Goal: Consume media (video, audio): Consume media (video, audio)

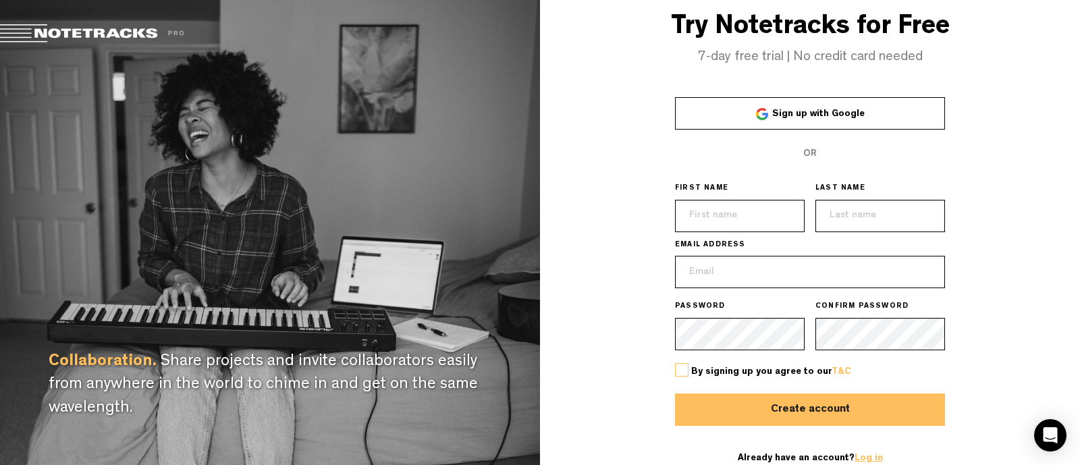
type input "licencje@audiotekagroup.com"
click at [868, 458] on link "Log in" at bounding box center [869, 458] width 28 height 9
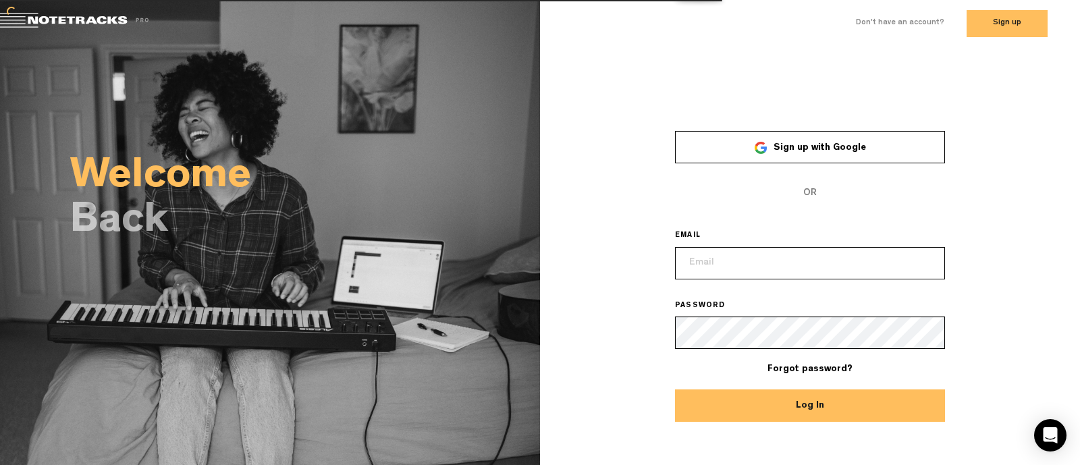
type input "licencje@audiotekagroup.com"
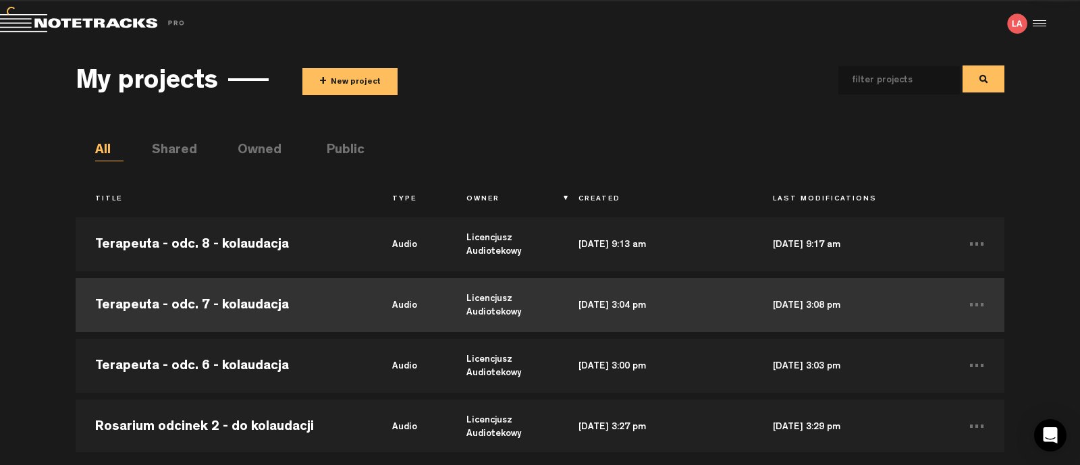
scroll to position [168, 0]
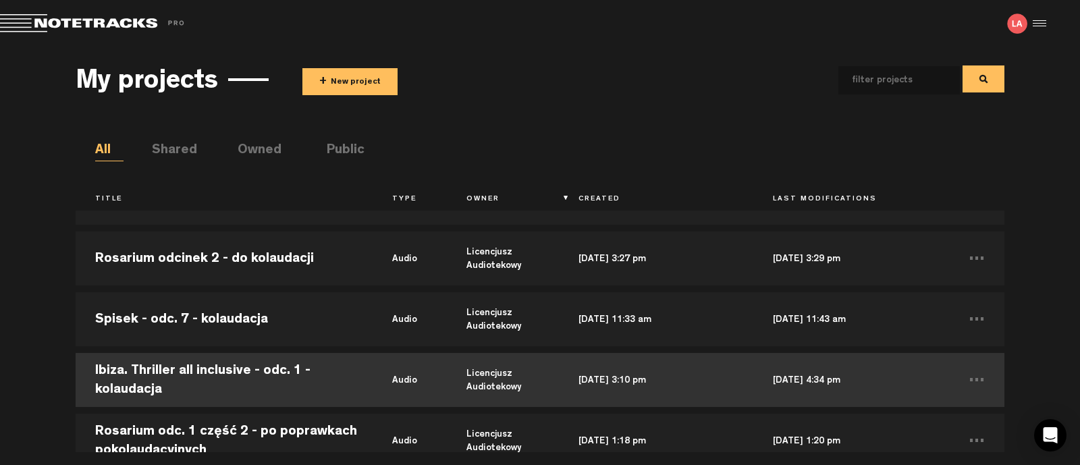
click at [133, 376] on td "Ibiza. Thriller all inclusive - odc. 1 - kolaudacja" at bounding box center [224, 380] width 297 height 61
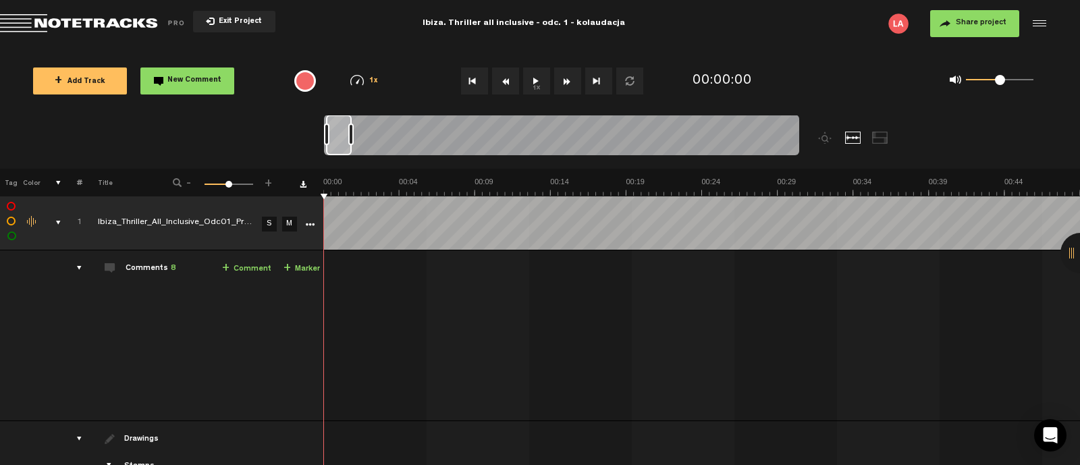
drag, startPoint x: 336, startPoint y: 133, endPoint x: 355, endPoint y: 133, distance: 18.9
click at [354, 133] on div at bounding box center [350, 135] width 5 height 22
drag, startPoint x: 336, startPoint y: 134, endPoint x: 619, endPoint y: 153, distance: 283.5
click at [619, 153] on div at bounding box center [622, 135] width 29 height 41
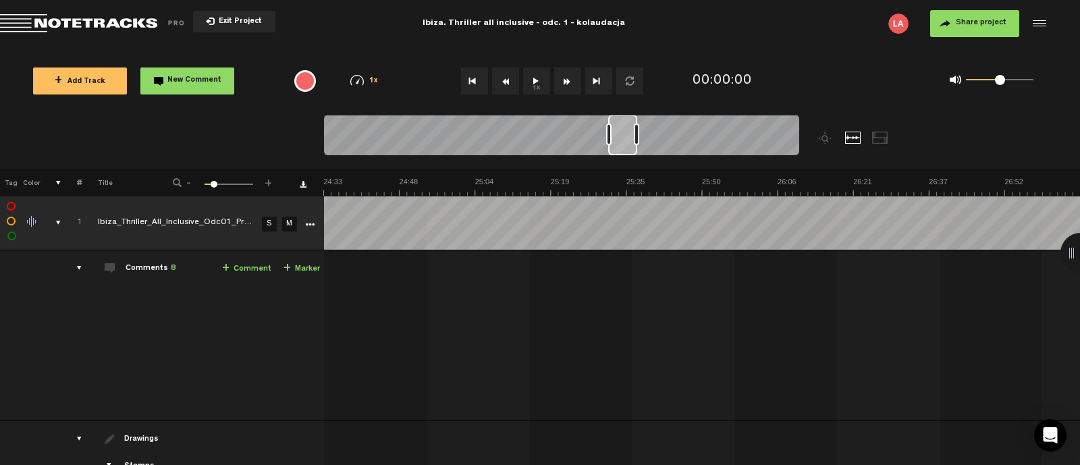
click at [527, 91] on button "1x" at bounding box center [536, 81] width 27 height 27
click at [539, 83] on button "1x" at bounding box center [536, 81] width 27 height 27
click at [533, 90] on button "1x" at bounding box center [536, 81] width 27 height 27
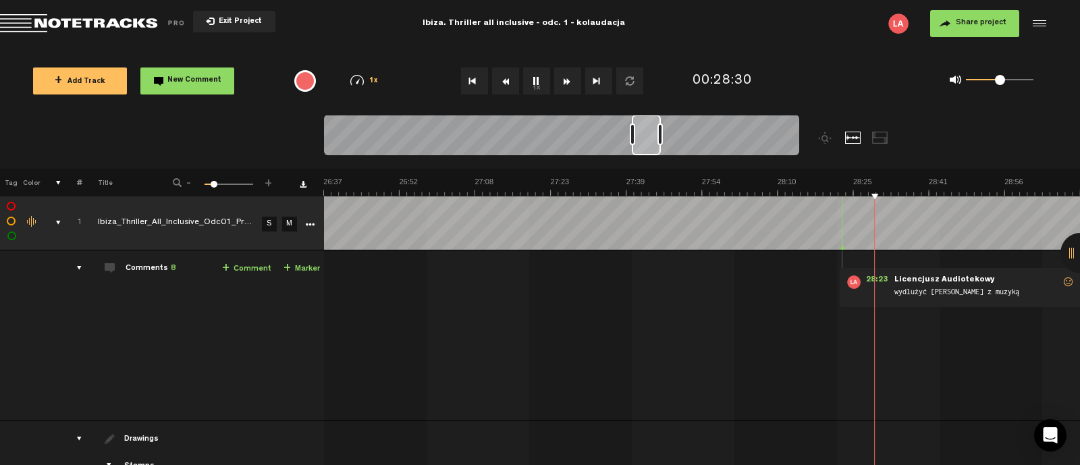
scroll to position [0, 7796]
click at [547, 76] on button "1x" at bounding box center [536, 81] width 27 height 27
click at [537, 76] on button "1x" at bounding box center [536, 81] width 27 height 27
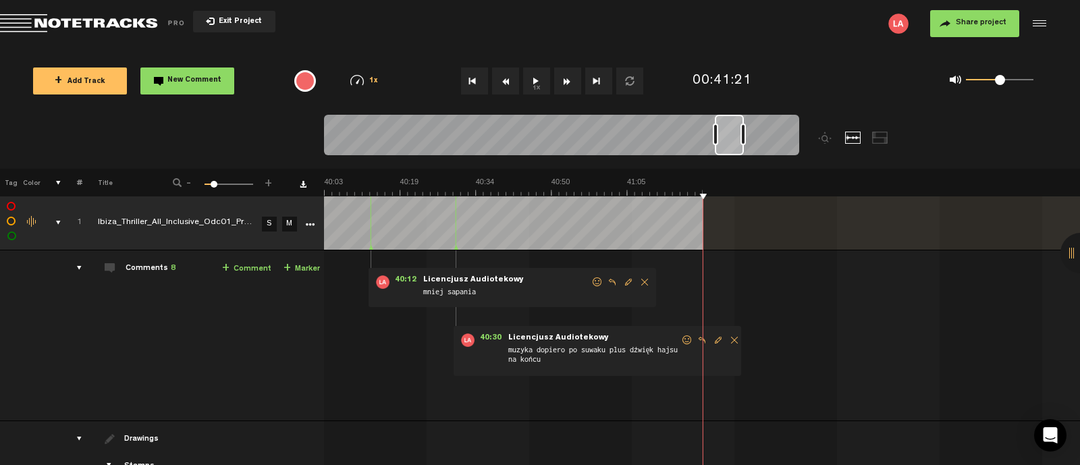
scroll to position [0, 11732]
